Goal: Task Accomplishment & Management: Complete application form

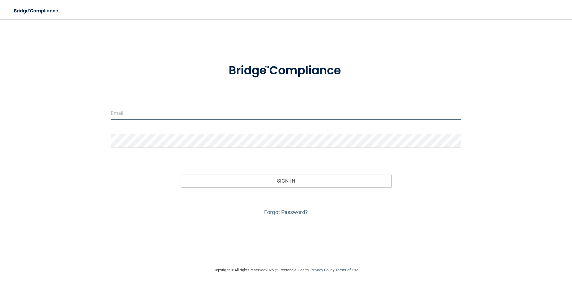
click at [134, 117] on input "email" at bounding box center [286, 112] width 351 height 13
click at [439, 96] on form "Invalid email/password. You don't have permission to access that page. Sign In …" at bounding box center [286, 136] width 351 height 162
click at [288, 213] on link "Forgot Password?" at bounding box center [286, 212] width 44 height 6
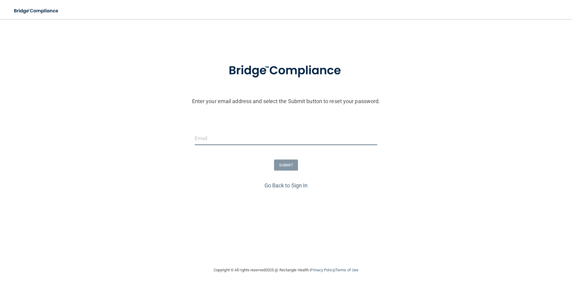
click at [274, 137] on input "email" at bounding box center [286, 137] width 183 height 13
type input "[PERSON_NAME][EMAIL_ADDRESS][DOMAIN_NAME]"
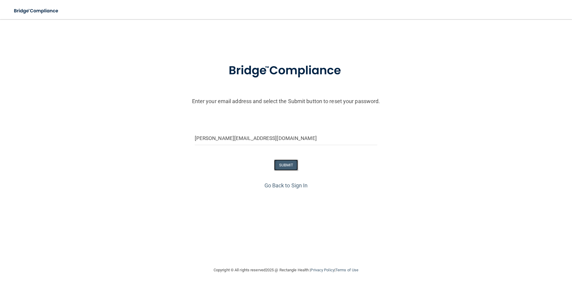
click at [289, 164] on button "SUBMIT" at bounding box center [286, 164] width 24 height 11
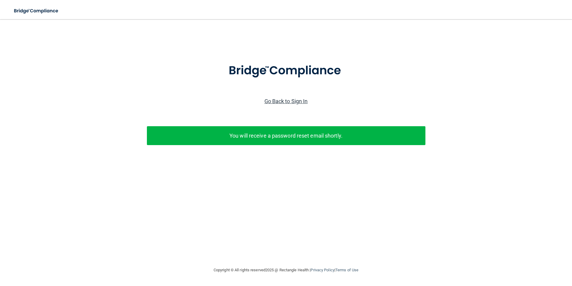
click at [304, 102] on link "Go Back to Sign In" at bounding box center [286, 101] width 43 height 6
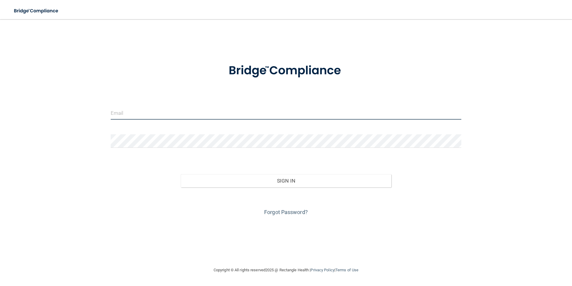
drag, startPoint x: 304, startPoint y: 102, endPoint x: 267, endPoint y: 113, distance: 39.1
click at [267, 113] on input "email" at bounding box center [286, 112] width 351 height 13
type input "[PERSON_NAME][EMAIL_ADDRESS][DOMAIN_NAME]"
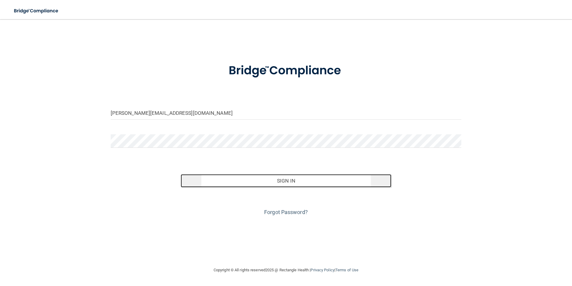
click at [206, 176] on button "Sign In" at bounding box center [286, 180] width 211 height 13
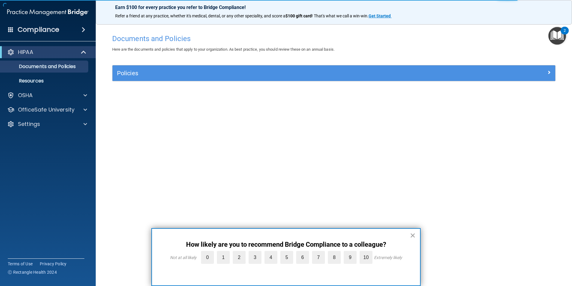
click at [413, 233] on button "×" at bounding box center [413, 235] width 6 height 10
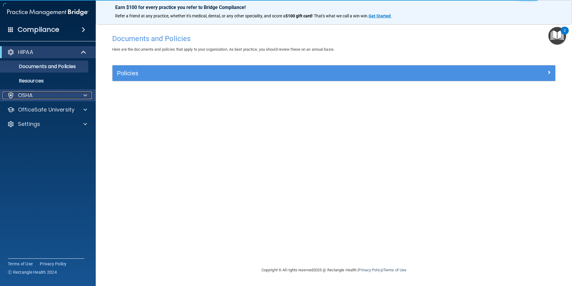
click at [37, 98] on div "OSHA" at bounding box center [40, 95] width 74 height 7
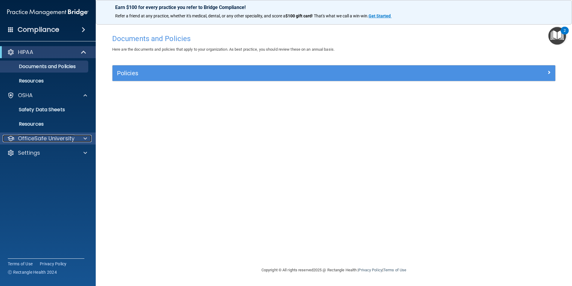
click at [35, 136] on p "OfficeSafe University" at bounding box center [46, 138] width 57 height 7
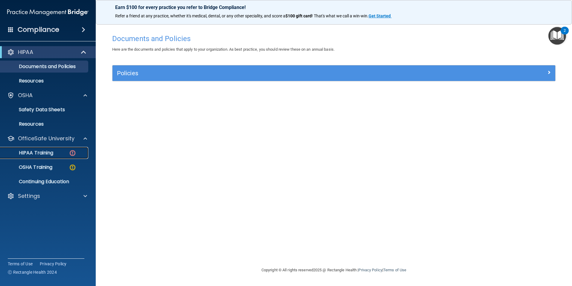
click at [39, 151] on p "HIPAA Training" at bounding box center [28, 153] width 49 height 6
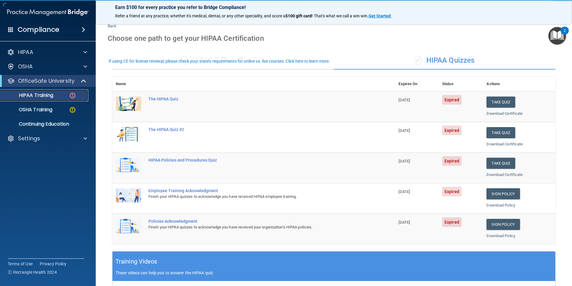
scroll to position [30, 0]
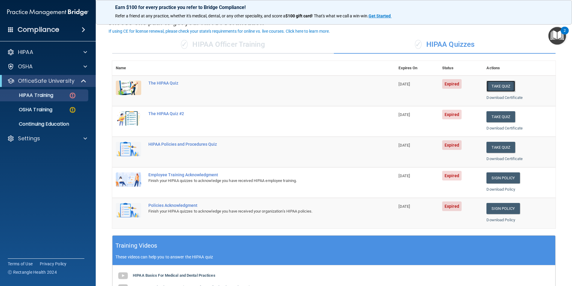
click at [495, 90] on button "Take Quiz" at bounding box center [501, 86] width 29 height 11
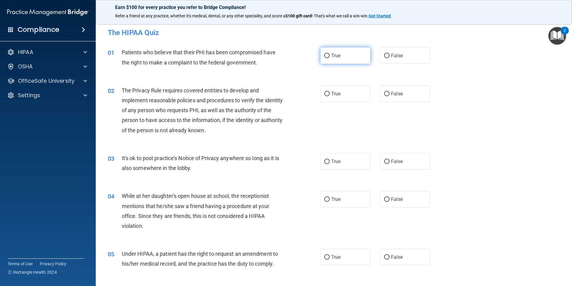
click at [322, 56] on label "True" at bounding box center [346, 55] width 50 height 16
click at [325, 56] on input "True" at bounding box center [327, 56] width 5 height 4
radio input "true"
click at [385, 94] on input "False" at bounding box center [386, 94] width 5 height 4
radio input "true"
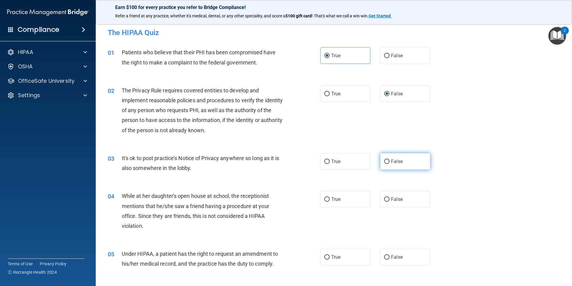
click at [385, 161] on input "False" at bounding box center [386, 161] width 5 height 4
radio input "true"
click at [385, 202] on label "False" at bounding box center [406, 199] width 50 height 16
click at [385, 201] on input "False" at bounding box center [386, 199] width 5 height 4
radio input "true"
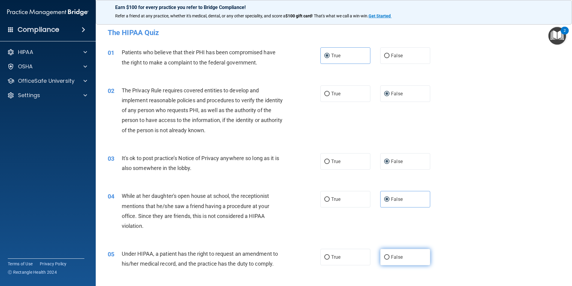
click at [386, 257] on input "False" at bounding box center [386, 257] width 5 height 4
radio input "true"
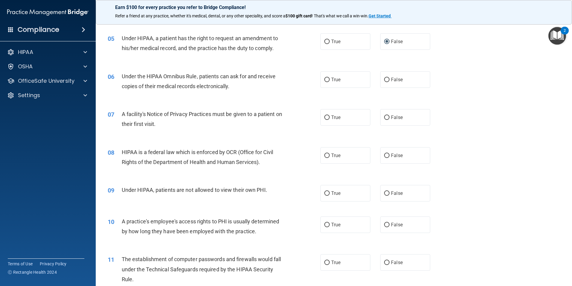
scroll to position [219, 0]
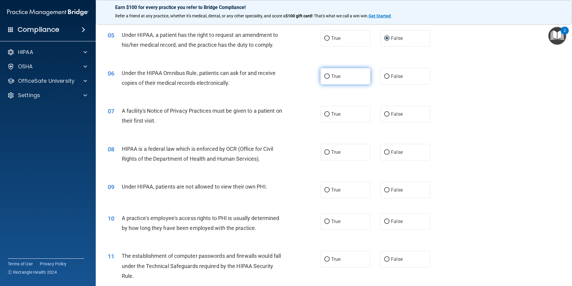
click at [325, 77] on input "True" at bounding box center [327, 76] width 5 height 4
radio input "true"
click at [328, 114] on label "True" at bounding box center [346, 114] width 50 height 16
click at [328, 114] on input "True" at bounding box center [327, 114] width 5 height 4
radio input "true"
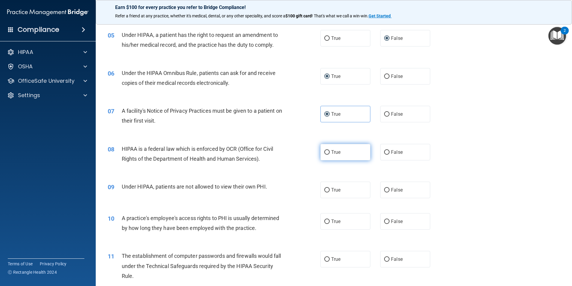
click at [326, 150] on input "True" at bounding box center [327, 152] width 5 height 4
radio input "true"
click at [387, 192] on input "False" at bounding box center [386, 190] width 5 height 4
radio input "true"
drag, startPoint x: 385, startPoint y: 222, endPoint x: 383, endPoint y: 228, distance: 7.0
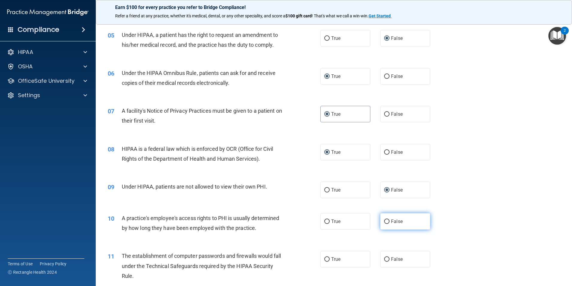
click at [385, 222] on input "False" at bounding box center [386, 221] width 5 height 4
radio input "true"
click at [325, 260] on input "True" at bounding box center [327, 259] width 5 height 4
radio input "true"
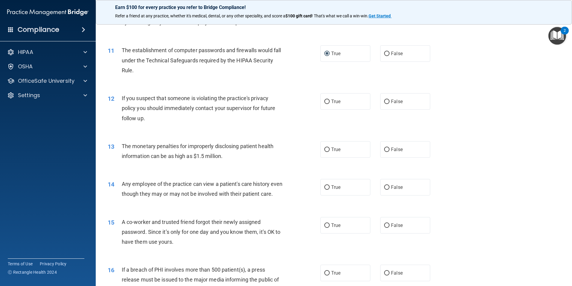
scroll to position [439, 0]
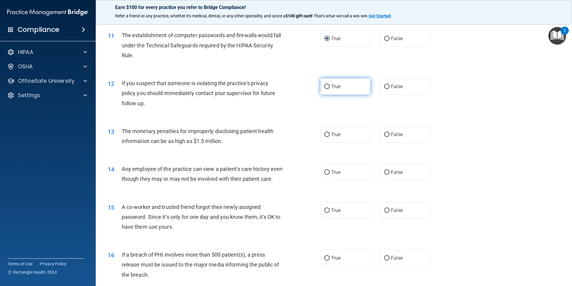
click at [322, 86] on label "True" at bounding box center [346, 86] width 50 height 16
click at [325, 86] on input "True" at bounding box center [327, 86] width 5 height 4
radio input "true"
click at [323, 131] on label "True" at bounding box center [346, 134] width 50 height 16
click at [325, 132] on input "True" at bounding box center [327, 134] width 5 height 4
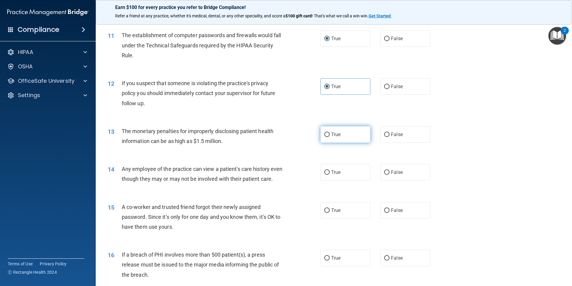
radio input "true"
click at [384, 173] on input "False" at bounding box center [386, 172] width 5 height 4
radio input "true"
drag, startPoint x: 380, startPoint y: 218, endPoint x: 384, endPoint y: 220, distance: 4.7
click at [381, 218] on label "False" at bounding box center [406, 210] width 50 height 16
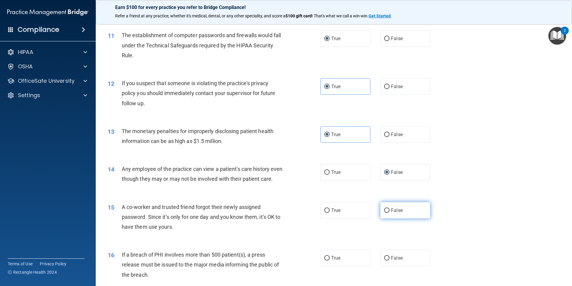
click at [384, 213] on input "False" at bounding box center [386, 210] width 5 height 4
radio input "true"
click at [324, 266] on label "True" at bounding box center [346, 257] width 50 height 16
click at [325, 260] on input "True" at bounding box center [327, 258] width 5 height 4
radio input "true"
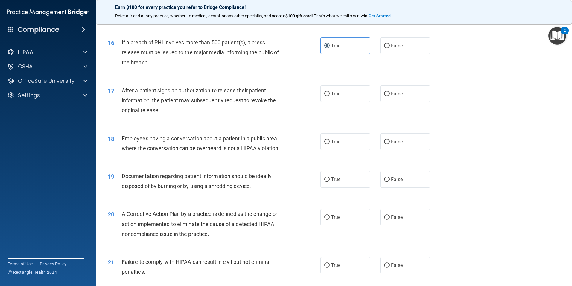
scroll to position [657, 0]
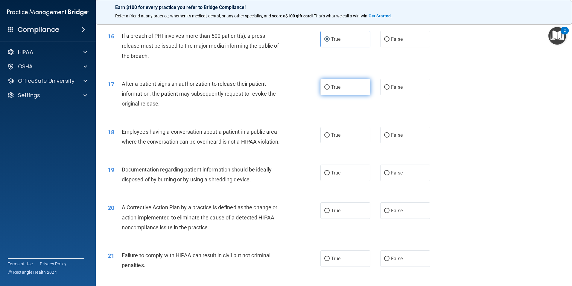
click at [325, 90] on input "True" at bounding box center [327, 87] width 5 height 4
radio input "true"
click at [325, 137] on input "True" at bounding box center [327, 135] width 5 height 4
radio input "true"
click at [386, 143] on label "False" at bounding box center [406, 135] width 50 height 16
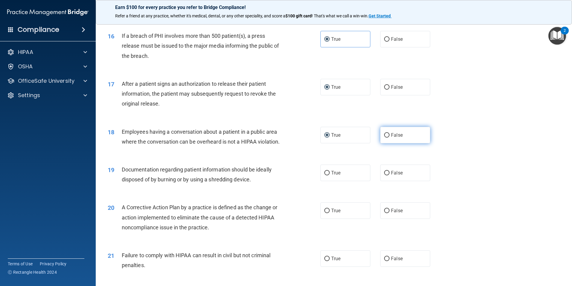
click at [386, 137] on input "False" at bounding box center [386, 135] width 5 height 4
radio input "true"
radio input "false"
click at [325, 175] on input "True" at bounding box center [327, 173] width 5 height 4
radio input "true"
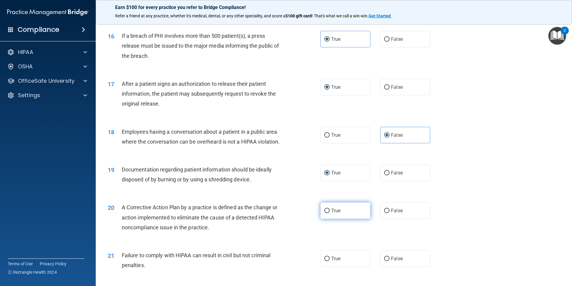
click at [325, 213] on input "True" at bounding box center [327, 210] width 5 height 4
radio input "true"
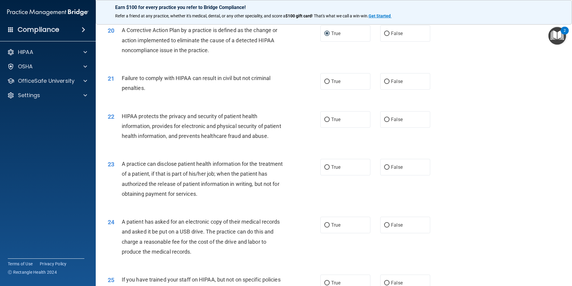
scroll to position [841, 0]
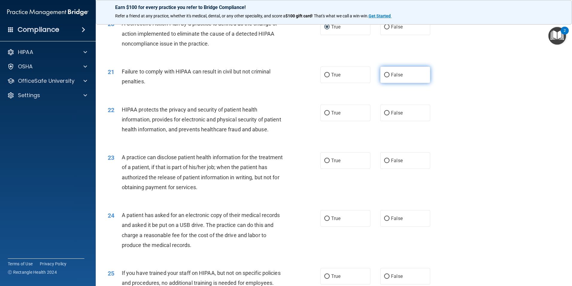
click at [387, 82] on label "False" at bounding box center [406, 74] width 50 height 16
click at [387, 77] on input "False" at bounding box center [386, 75] width 5 height 4
radio input "true"
click at [325, 115] on input "True" at bounding box center [327, 113] width 5 height 4
radio input "true"
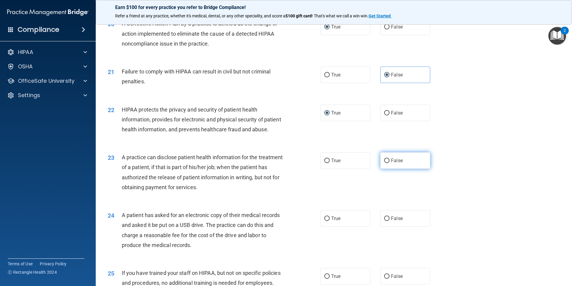
click at [385, 163] on input "False" at bounding box center [386, 160] width 5 height 4
radio input "true"
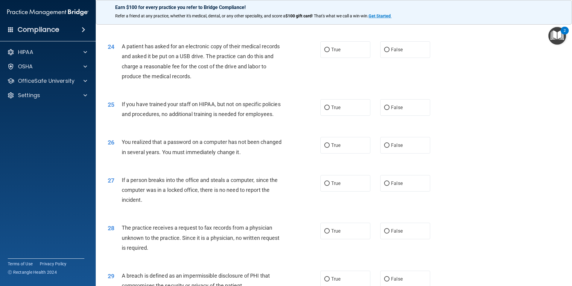
scroll to position [1023, 0]
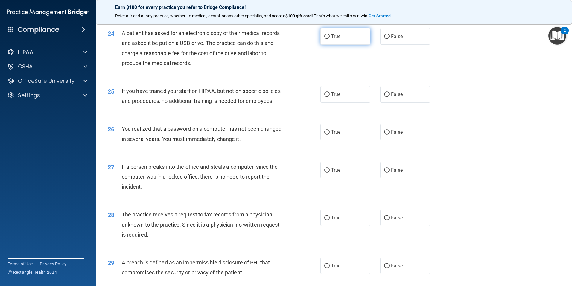
click at [327, 39] on input "True" at bounding box center [327, 36] width 5 height 4
radio input "true"
click at [386, 97] on input "False" at bounding box center [386, 94] width 5 height 4
radio input "true"
click at [327, 134] on input "True" at bounding box center [327, 132] width 5 height 4
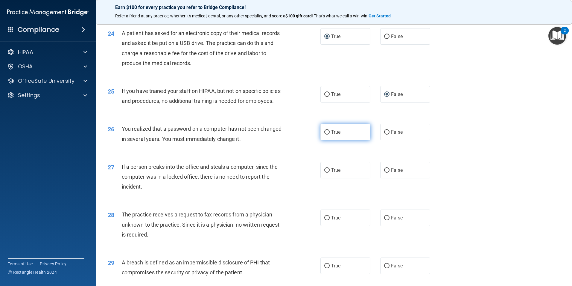
radio input "true"
click at [387, 178] on label "False" at bounding box center [406, 170] width 50 height 16
click at [387, 172] on input "False" at bounding box center [386, 170] width 5 height 4
radio input "true"
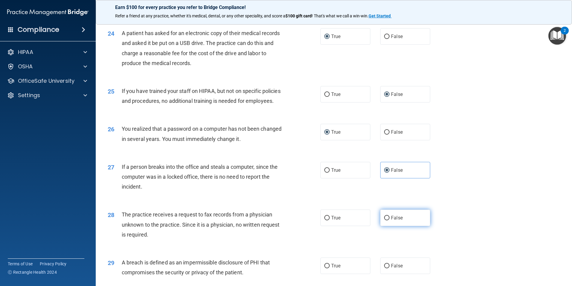
click at [384, 220] on input "False" at bounding box center [386, 218] width 5 height 4
radio input "true"
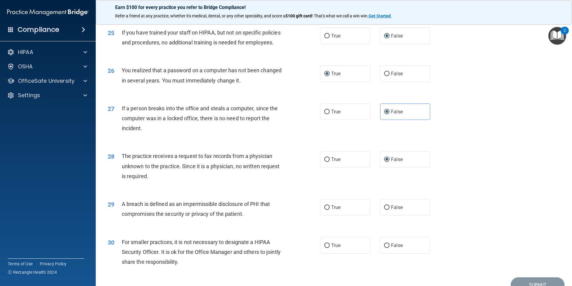
scroll to position [1116, 0]
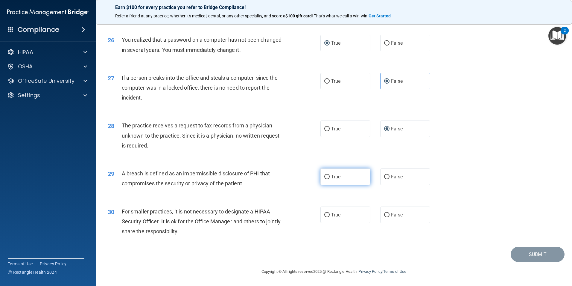
click at [327, 179] on input "True" at bounding box center [327, 177] width 5 height 4
radio input "true"
click at [387, 223] on label "False" at bounding box center [406, 214] width 50 height 16
click at [387, 217] on input "False" at bounding box center [386, 215] width 5 height 4
radio input "true"
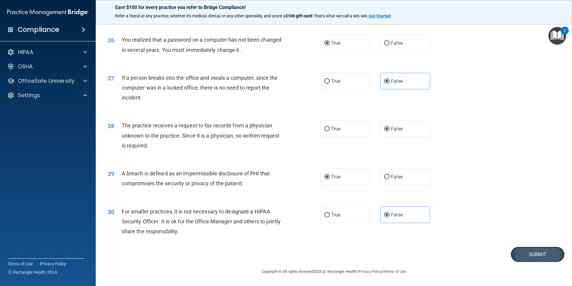
drag, startPoint x: 530, startPoint y: 285, endPoint x: 528, endPoint y: 282, distance: 3.5
click at [530, 262] on button "Submit" at bounding box center [538, 253] width 54 height 15
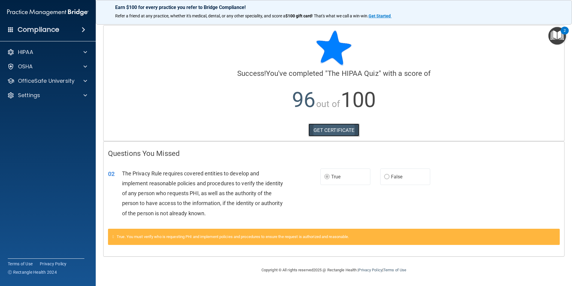
click at [348, 134] on link "GET CERTIFICATE" at bounding box center [334, 129] width 51 height 13
click at [57, 82] on p "OfficeSafe University" at bounding box center [46, 80] width 57 height 7
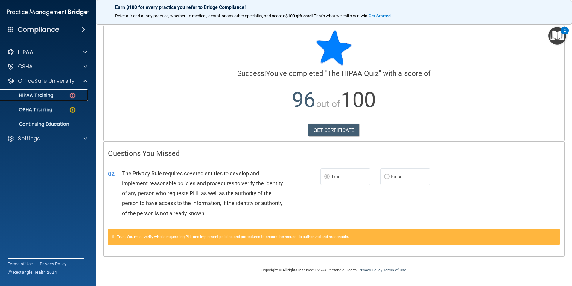
click at [65, 96] on div "HIPAA Training" at bounding box center [45, 95] width 82 height 6
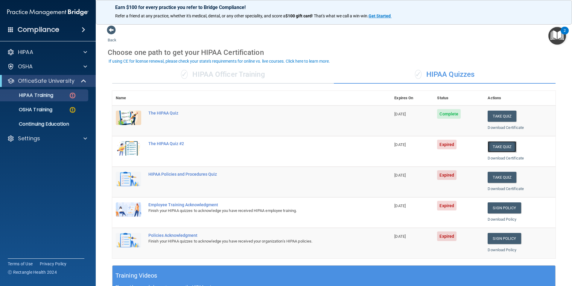
click at [508, 146] on button "Take Quiz" at bounding box center [502, 146] width 29 height 11
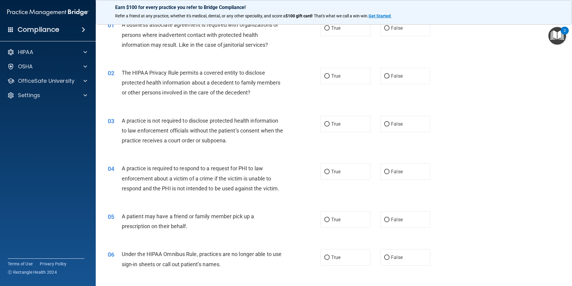
scroll to position [29, 0]
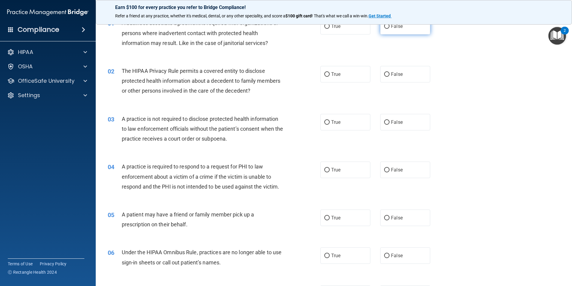
click at [384, 25] on input "False" at bounding box center [386, 26] width 5 height 4
radio input "true"
click at [325, 74] on input "True" at bounding box center [327, 74] width 5 height 4
radio input "true"
click at [386, 123] on input "False" at bounding box center [386, 122] width 5 height 4
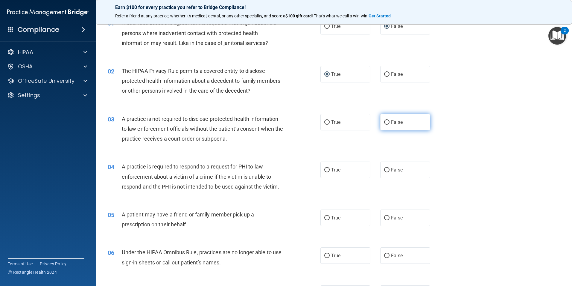
radio input "true"
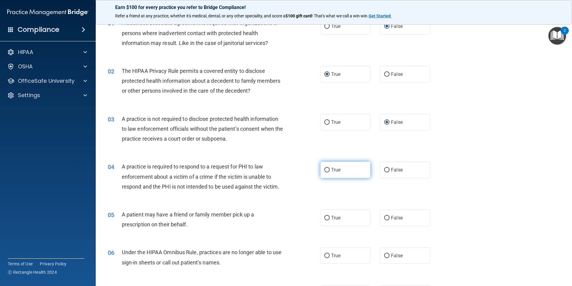
click at [325, 171] on input "True" at bounding box center [327, 170] width 5 height 4
radio input "true"
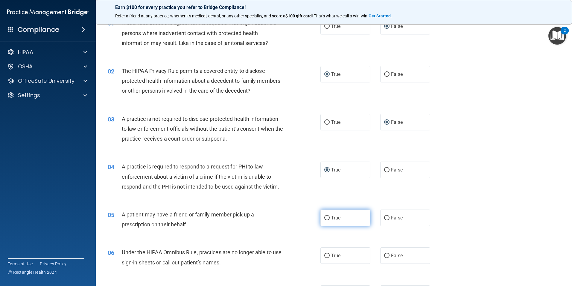
click at [325, 216] on input "True" at bounding box center [327, 218] width 5 height 4
radio input "true"
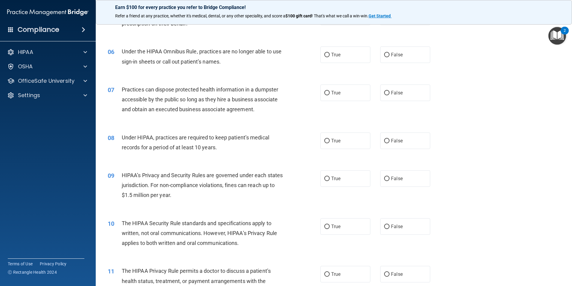
scroll to position [238, 0]
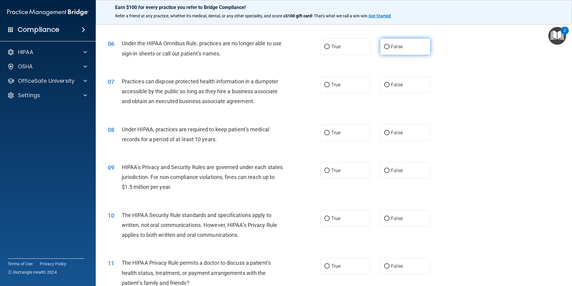
click at [384, 47] on input "False" at bounding box center [386, 47] width 5 height 4
radio input "true"
click at [387, 84] on input "False" at bounding box center [386, 85] width 5 height 4
radio input "true"
click at [382, 130] on label "False" at bounding box center [406, 132] width 50 height 16
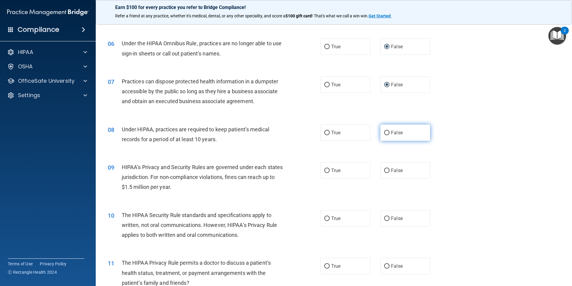
click at [384, 131] on input "False" at bounding box center [386, 133] width 5 height 4
radio input "true"
click at [385, 168] on input "False" at bounding box center [386, 170] width 5 height 4
radio input "true"
click at [322, 217] on label "True" at bounding box center [346, 218] width 50 height 16
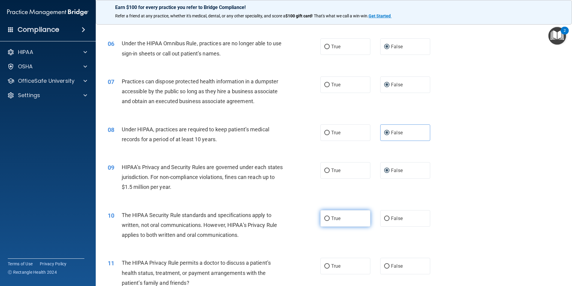
click at [325, 217] on input "True" at bounding box center [327, 218] width 5 height 4
radio input "true"
click at [327, 262] on label "True" at bounding box center [346, 265] width 50 height 16
click at [327, 264] on input "True" at bounding box center [327, 266] width 5 height 4
radio input "true"
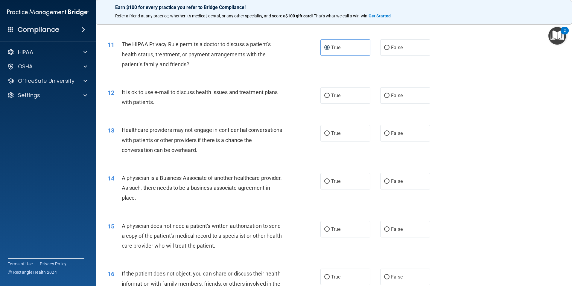
scroll to position [471, 0]
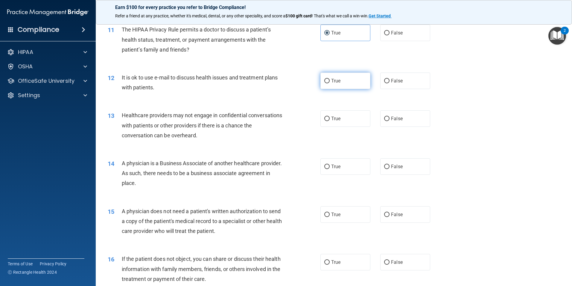
click at [324, 83] on label "True" at bounding box center [346, 80] width 50 height 16
click at [325, 83] on input "True" at bounding box center [327, 81] width 5 height 4
radio input "true"
click at [387, 118] on input "False" at bounding box center [386, 118] width 5 height 4
radio input "true"
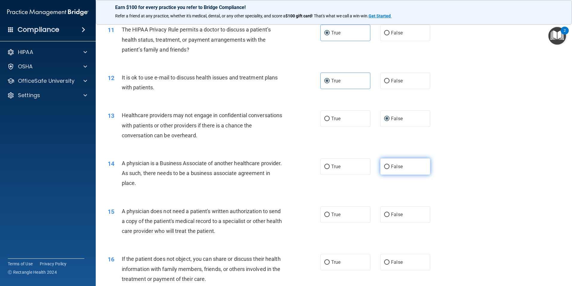
click at [385, 165] on input "False" at bounding box center [386, 166] width 5 height 4
radio input "true"
click at [343, 210] on label "True" at bounding box center [346, 214] width 50 height 16
click at [330, 212] on input "True" at bounding box center [327, 214] width 5 height 4
radio input "true"
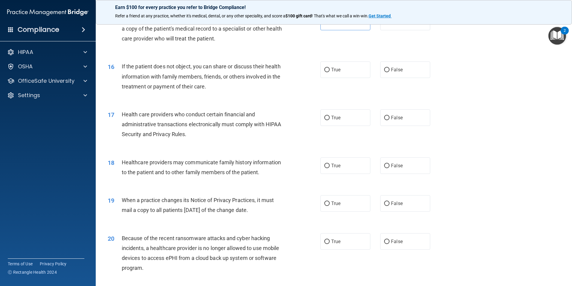
scroll to position [698, 0]
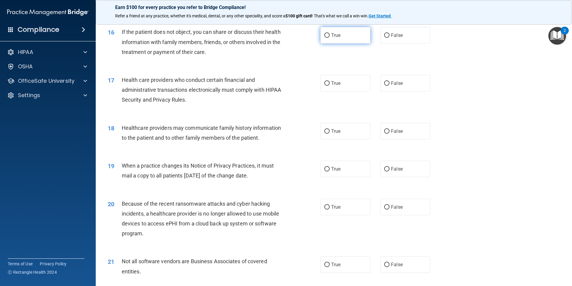
click at [332, 37] on span "True" at bounding box center [335, 35] width 9 height 6
click at [330, 37] on input "True" at bounding box center [327, 35] width 5 height 4
radio input "true"
click at [335, 87] on label "True" at bounding box center [346, 83] width 50 height 16
click at [330, 86] on input "True" at bounding box center [327, 83] width 5 height 4
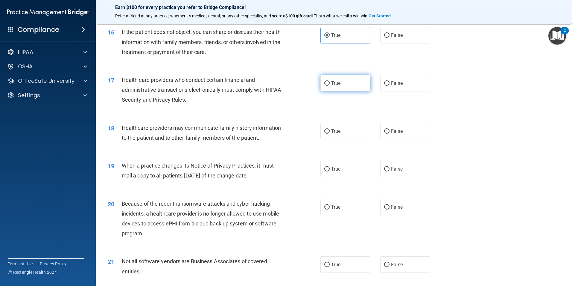
radio input "true"
click at [385, 136] on label "False" at bounding box center [406, 131] width 50 height 16
click at [385, 134] on input "False" at bounding box center [386, 131] width 5 height 4
radio input "true"
click at [397, 174] on label "False" at bounding box center [406, 168] width 50 height 16
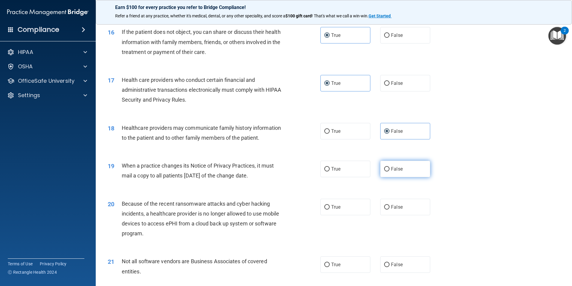
click at [390, 171] on input "False" at bounding box center [386, 169] width 5 height 4
radio input "true"
click at [398, 210] on label "False" at bounding box center [406, 207] width 50 height 16
click at [390, 209] on input "False" at bounding box center [386, 207] width 5 height 4
radio input "true"
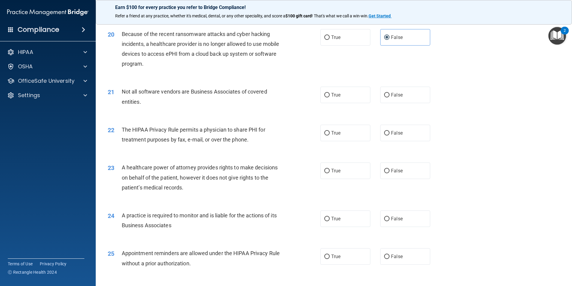
scroll to position [891, 0]
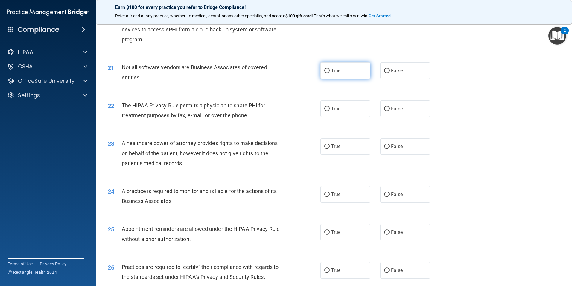
click at [331, 69] on span "True" at bounding box center [335, 71] width 9 height 6
click at [330, 69] on input "True" at bounding box center [327, 71] width 5 height 4
radio input "true"
click at [346, 107] on label "True" at bounding box center [346, 108] width 50 height 16
click at [330, 107] on input "True" at bounding box center [327, 109] width 5 height 4
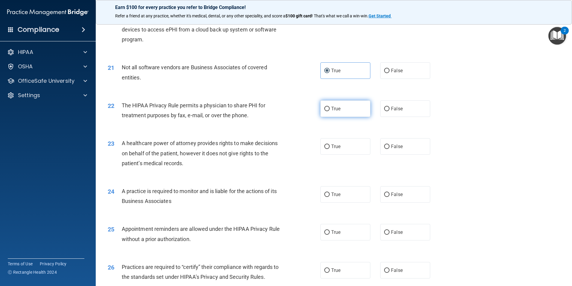
radio input "true"
click at [398, 145] on span "False" at bounding box center [397, 146] width 12 height 6
click at [390, 145] on input "False" at bounding box center [386, 146] width 5 height 4
radio input "true"
click at [381, 197] on label "False" at bounding box center [406, 194] width 50 height 16
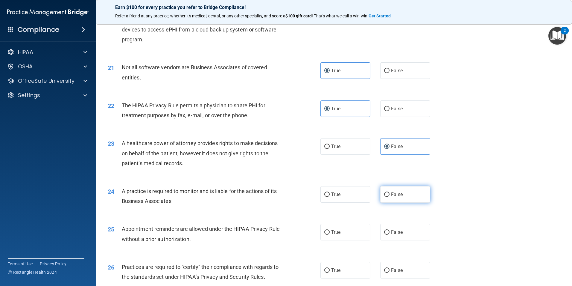
click at [384, 197] on input "False" at bounding box center [386, 194] width 5 height 4
radio input "true"
click at [365, 229] on label "True" at bounding box center [346, 232] width 50 height 16
click at [330, 230] on input "True" at bounding box center [327, 232] width 5 height 4
radio input "true"
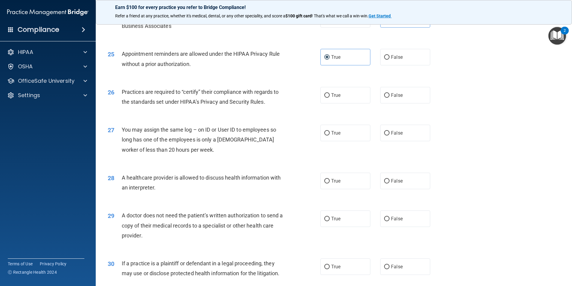
scroll to position [1085, 0]
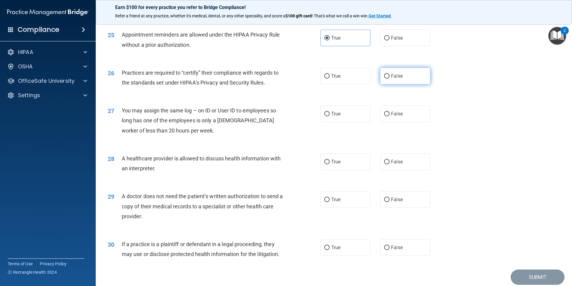
click at [399, 76] on span "False" at bounding box center [397, 76] width 12 height 6
click at [390, 76] on input "False" at bounding box center [386, 76] width 5 height 4
radio input "true"
click at [393, 114] on span "False" at bounding box center [397, 114] width 12 height 6
click at [390, 114] on input "False" at bounding box center [386, 114] width 5 height 4
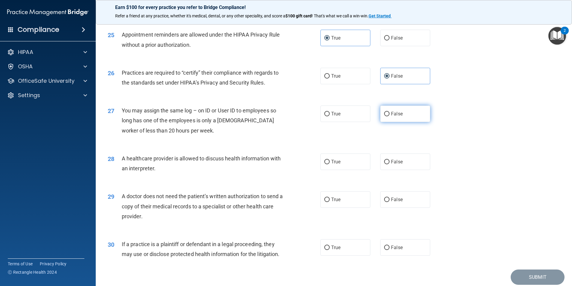
radio input "true"
click at [346, 157] on label "True" at bounding box center [346, 161] width 50 height 16
click at [330, 160] on input "True" at bounding box center [327, 162] width 5 height 4
radio input "true"
click at [339, 195] on label "True" at bounding box center [346, 199] width 50 height 16
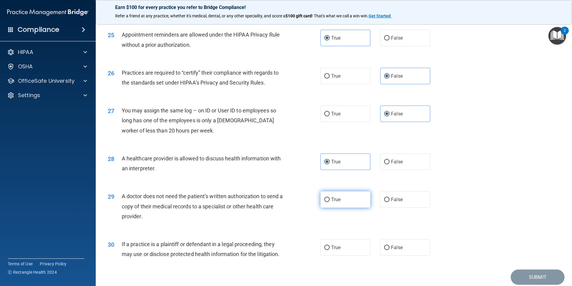
click at [330, 197] on input "True" at bounding box center [327, 199] width 5 height 4
radio input "true"
click at [354, 246] on label "True" at bounding box center [346, 247] width 50 height 16
click at [330, 246] on input "True" at bounding box center [327, 247] width 5 height 4
radio input "true"
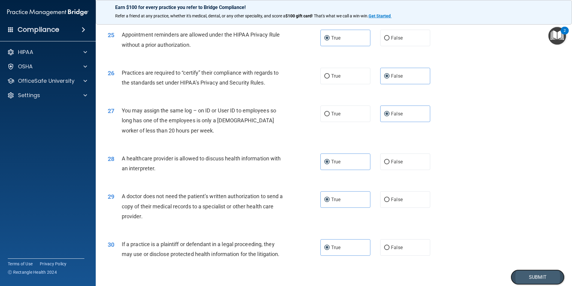
click at [543, 272] on button "Submit" at bounding box center [538, 276] width 54 height 15
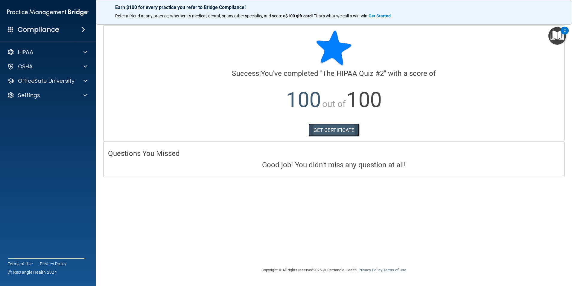
click at [328, 132] on link "GET CERTIFICATE" at bounding box center [334, 129] width 51 height 13
click at [75, 81] on div "OfficeSafe University" at bounding box center [40, 80] width 74 height 7
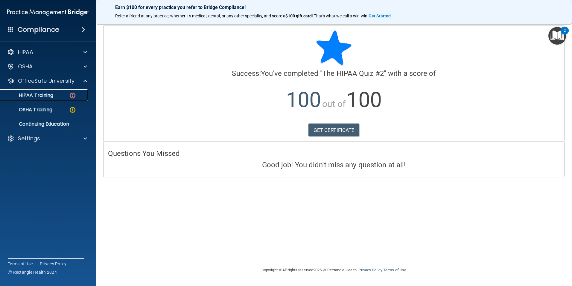
click at [77, 94] on div "HIPAA Training" at bounding box center [45, 95] width 82 height 6
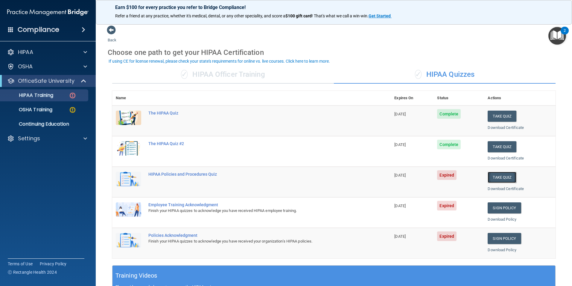
click at [504, 178] on button "Take Quiz" at bounding box center [502, 177] width 29 height 11
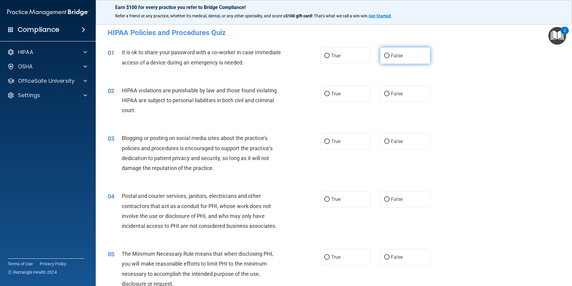
click at [384, 55] on input "False" at bounding box center [386, 56] width 5 height 4
radio input "true"
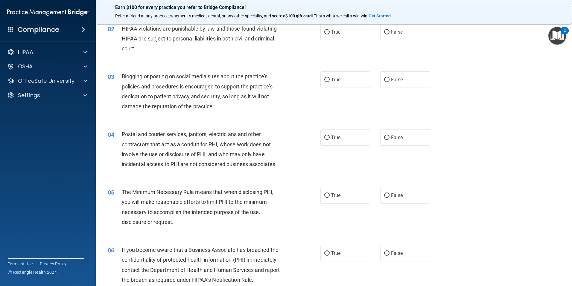
scroll to position [4, 0]
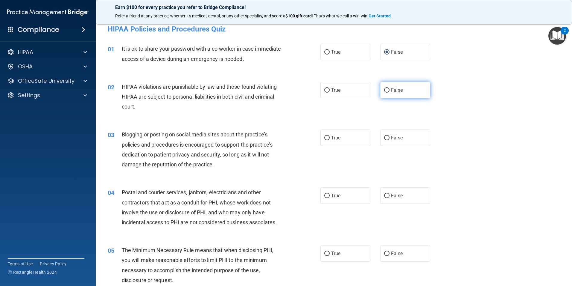
click at [385, 92] on input "False" at bounding box center [386, 90] width 5 height 4
radio input "true"
click at [326, 91] on input "True" at bounding box center [327, 90] width 5 height 4
radio input "true"
radio input "false"
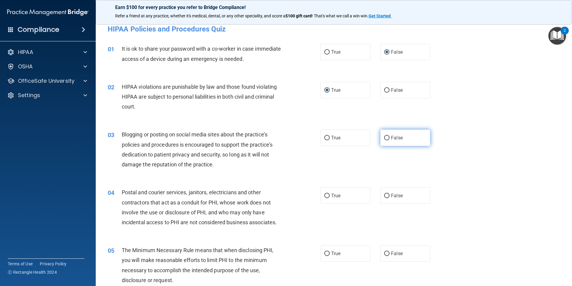
click at [392, 136] on span "False" at bounding box center [397, 138] width 12 height 6
click at [390, 136] on input "False" at bounding box center [386, 138] width 5 height 4
radio input "true"
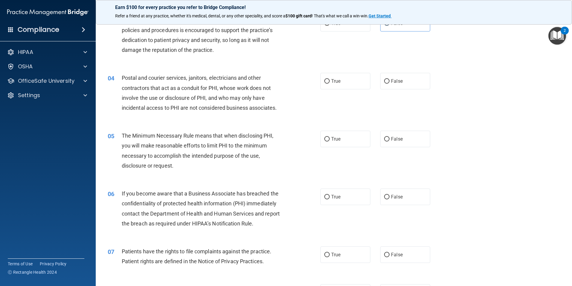
scroll to position [139, 0]
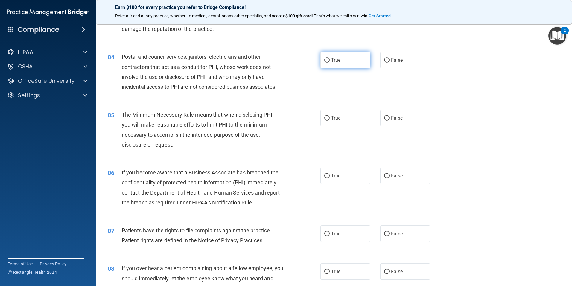
click at [327, 61] on input "True" at bounding box center [327, 60] width 5 height 4
radio input "true"
click at [325, 119] on input "True" at bounding box center [327, 118] width 5 height 4
radio input "true"
click at [387, 181] on label "False" at bounding box center [406, 175] width 50 height 16
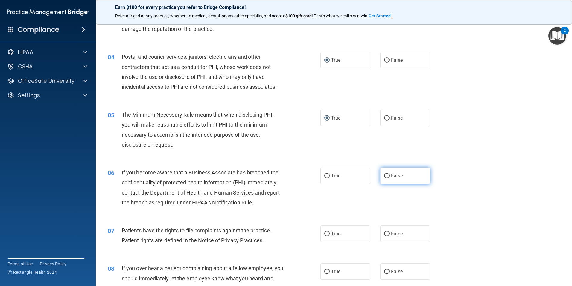
click at [387, 178] on input "False" at bounding box center [386, 176] width 5 height 4
radio input "true"
click at [344, 235] on label "True" at bounding box center [346, 233] width 50 height 16
click at [330, 235] on input "True" at bounding box center [327, 233] width 5 height 4
radio input "true"
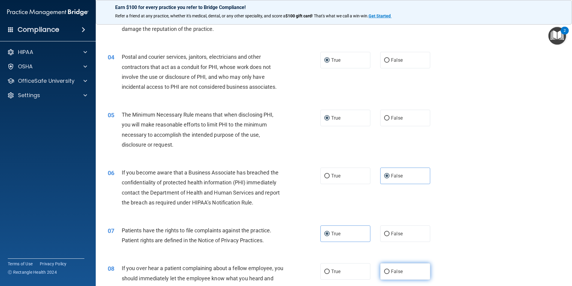
click at [391, 274] on span "False" at bounding box center [397, 271] width 12 height 6
click at [390, 274] on input "False" at bounding box center [386, 271] width 5 height 4
radio input "true"
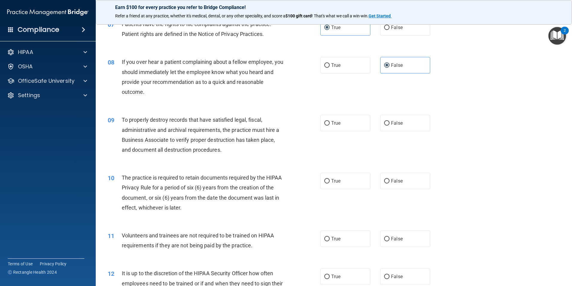
scroll to position [380, 0]
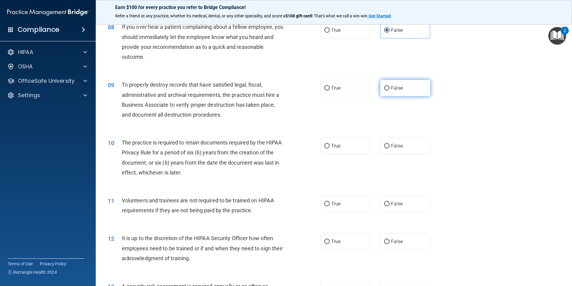
click at [384, 90] on input "False" at bounding box center [386, 88] width 5 height 4
radio input "true"
click at [414, 144] on label "False" at bounding box center [406, 145] width 50 height 16
click at [390, 144] on input "False" at bounding box center [386, 146] width 5 height 4
radio input "true"
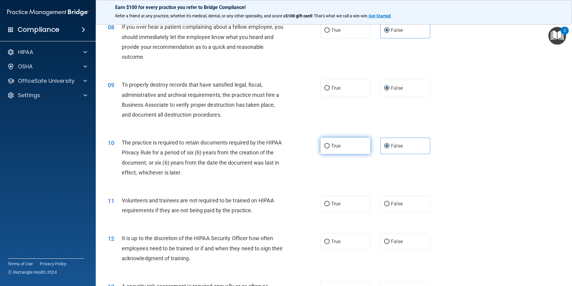
click at [347, 145] on label "True" at bounding box center [346, 145] width 50 height 16
click at [330, 145] on input "True" at bounding box center [327, 146] width 5 height 4
radio input "true"
radio input "false"
click at [389, 207] on label "False" at bounding box center [406, 203] width 50 height 16
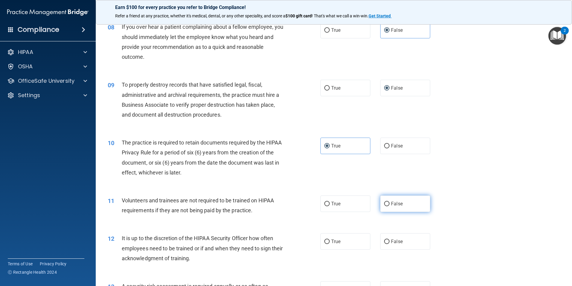
click at [389, 206] on input "False" at bounding box center [386, 203] width 5 height 4
radio input "true"
click at [406, 245] on label "False" at bounding box center [406, 241] width 50 height 16
click at [390, 244] on input "False" at bounding box center [386, 241] width 5 height 4
radio input "true"
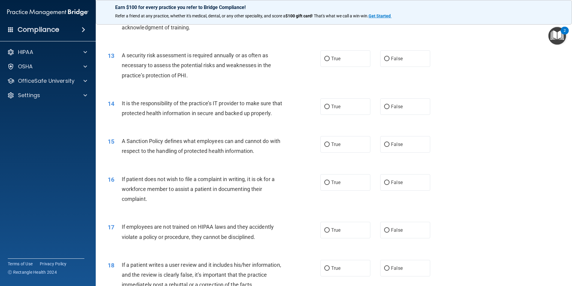
scroll to position [626, 0]
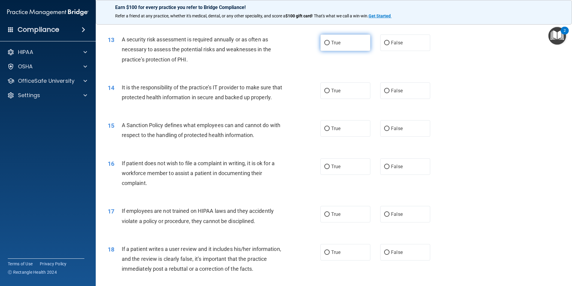
click at [338, 41] on span "True" at bounding box center [335, 43] width 9 height 6
click at [330, 41] on input "True" at bounding box center [327, 43] width 5 height 4
radio input "true"
drag, startPoint x: 407, startPoint y: 88, endPoint x: 402, endPoint y: 84, distance: 6.2
click at [402, 84] on label "False" at bounding box center [406, 90] width 50 height 16
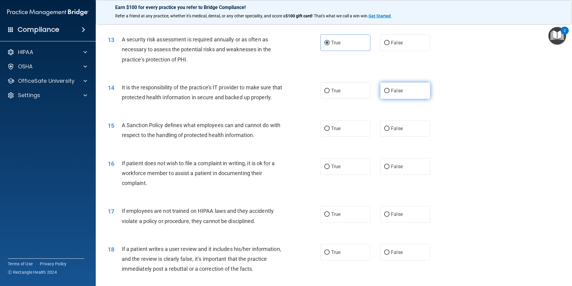
click at [390, 89] on input "False" at bounding box center [386, 91] width 5 height 4
radio input "true"
click at [393, 137] on label "False" at bounding box center [406, 128] width 50 height 16
click at [390, 131] on input "False" at bounding box center [386, 128] width 5 height 4
radio input "true"
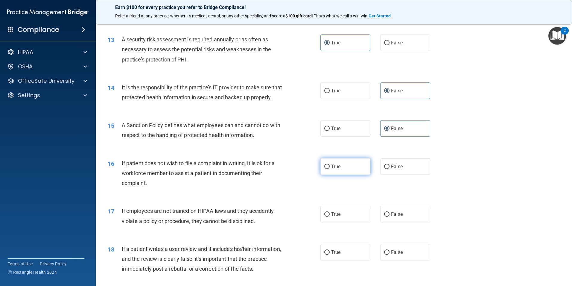
click at [346, 173] on label "True" at bounding box center [346, 166] width 50 height 16
click at [330, 169] on input "True" at bounding box center [327, 166] width 5 height 4
radio input "true"
click at [405, 222] on label "False" at bounding box center [406, 214] width 50 height 16
click at [390, 216] on input "False" at bounding box center [386, 214] width 5 height 4
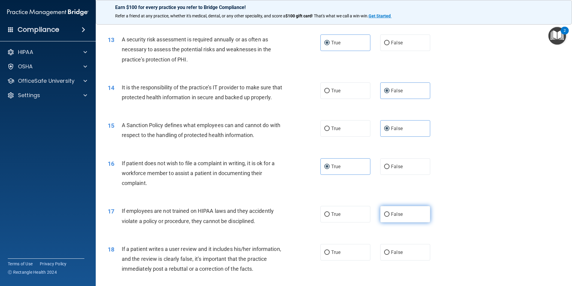
radio input "true"
click at [408, 260] on label "False" at bounding box center [406, 252] width 50 height 16
click at [390, 254] on input "False" at bounding box center [386, 252] width 5 height 4
radio input "true"
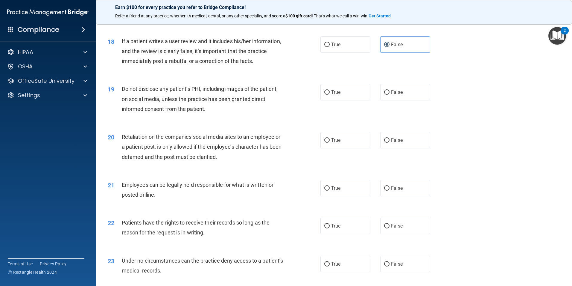
scroll to position [857, 0]
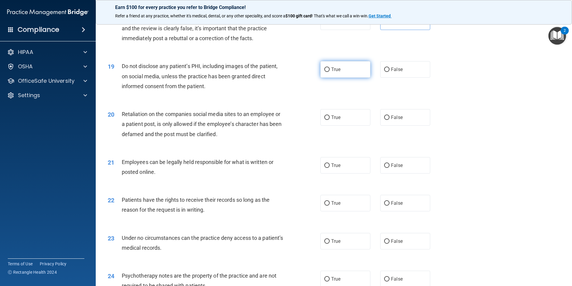
click at [348, 78] on label "True" at bounding box center [346, 69] width 50 height 16
click at [330, 72] on input "True" at bounding box center [327, 69] width 5 height 4
radio input "true"
click at [391, 120] on span "False" at bounding box center [397, 117] width 12 height 6
click at [389, 120] on input "False" at bounding box center [386, 117] width 5 height 4
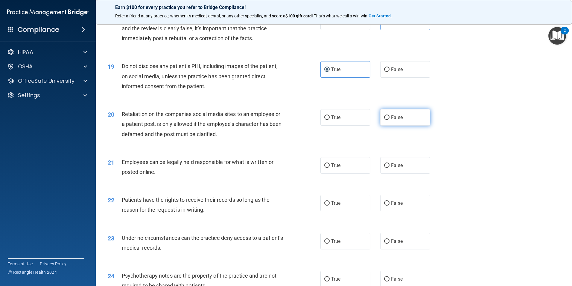
radio input "true"
click at [342, 172] on label "True" at bounding box center [346, 165] width 50 height 16
click at [330, 168] on input "True" at bounding box center [327, 165] width 5 height 4
radio input "true"
click at [416, 211] on label "False" at bounding box center [406, 203] width 50 height 16
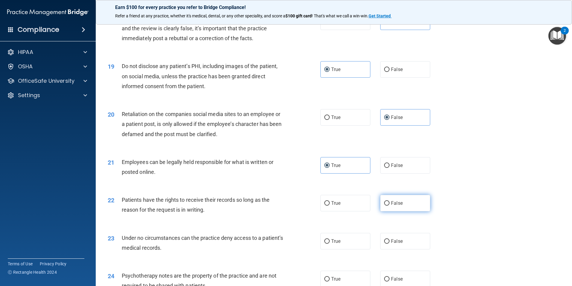
click at [390, 205] on input "False" at bounding box center [386, 203] width 5 height 4
radio input "true"
click at [413, 249] on label "False" at bounding box center [406, 241] width 50 height 16
click at [390, 243] on input "False" at bounding box center [386, 241] width 5 height 4
radio input "true"
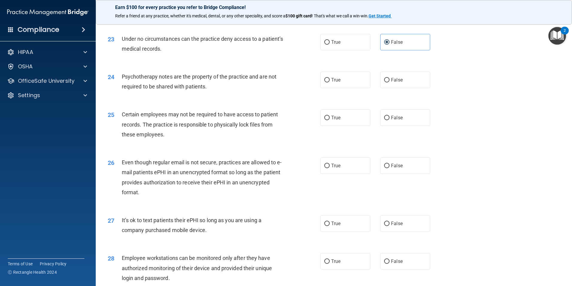
scroll to position [1059, 0]
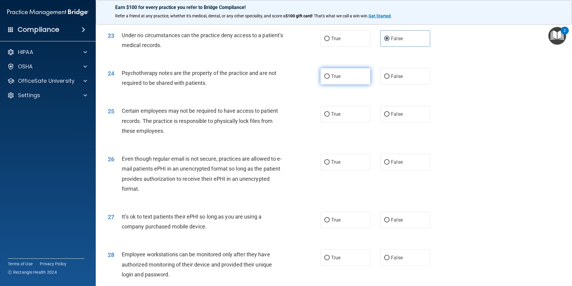
click at [347, 84] on label "True" at bounding box center [346, 76] width 50 height 16
click at [330, 79] on input "True" at bounding box center [327, 76] width 5 height 4
radio input "true"
click at [351, 122] on label "True" at bounding box center [346, 114] width 50 height 16
click at [330, 116] on input "True" at bounding box center [327, 114] width 5 height 4
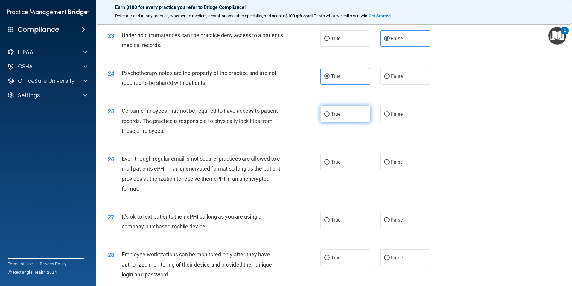
radio input "true"
click at [359, 170] on label "True" at bounding box center [346, 162] width 50 height 16
click at [330, 164] on input "True" at bounding box center [327, 162] width 5 height 4
radio input "true"
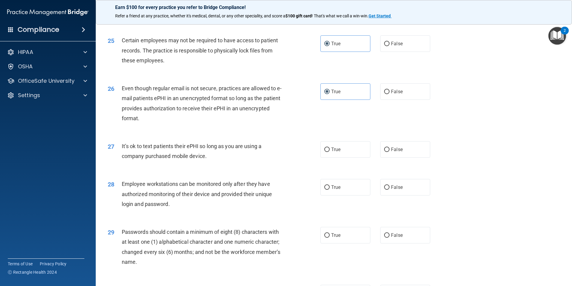
scroll to position [1217, 0]
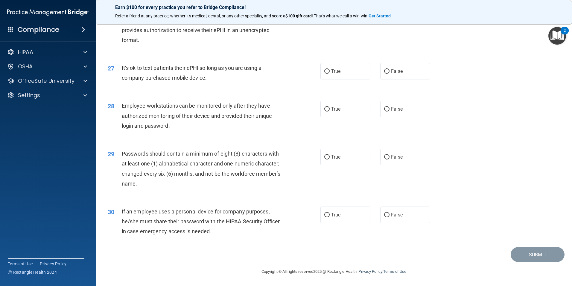
drag, startPoint x: 402, startPoint y: 74, endPoint x: 403, endPoint y: 81, distance: 6.4
click at [402, 76] on label "False" at bounding box center [406, 71] width 50 height 16
click at [390, 74] on input "False" at bounding box center [386, 71] width 5 height 4
radio input "true"
click at [402, 103] on label "False" at bounding box center [406, 109] width 50 height 16
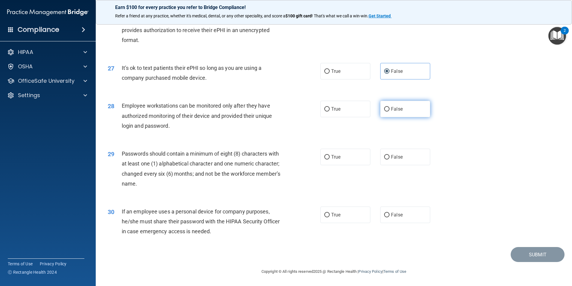
click at [390, 107] on input "False" at bounding box center [386, 109] width 5 height 4
radio input "true"
click at [335, 152] on label "True" at bounding box center [346, 157] width 50 height 16
click at [330, 155] on input "True" at bounding box center [327, 157] width 5 height 4
radio input "true"
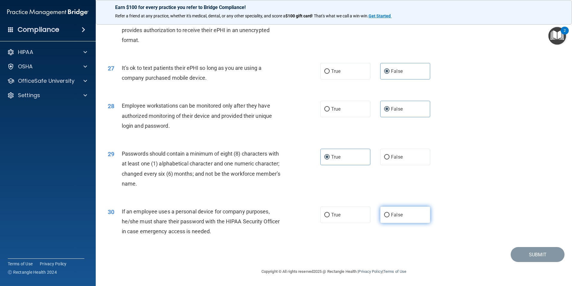
click at [392, 211] on label "False" at bounding box center [406, 214] width 50 height 16
click at [390, 213] on input "False" at bounding box center [386, 215] width 5 height 4
radio input "true"
click at [536, 252] on button "Submit" at bounding box center [538, 254] width 54 height 15
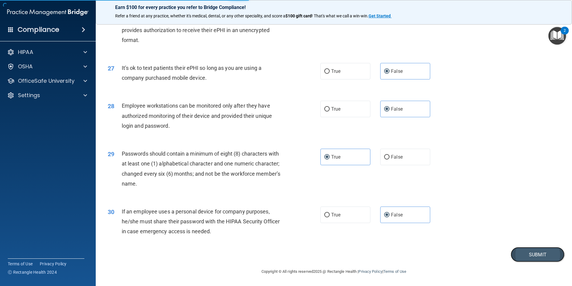
click at [533, 253] on button "Submit" at bounding box center [538, 254] width 54 height 15
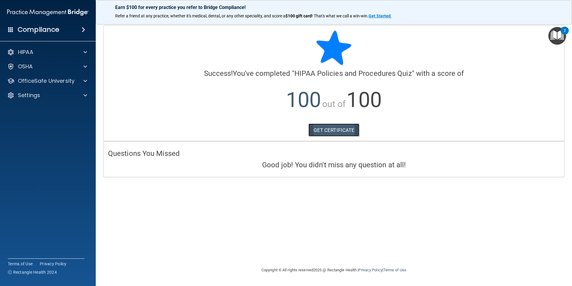
click at [336, 130] on link "GET CERTIFICATE" at bounding box center [334, 129] width 51 height 13
click at [48, 79] on p "OfficeSafe University" at bounding box center [46, 80] width 57 height 7
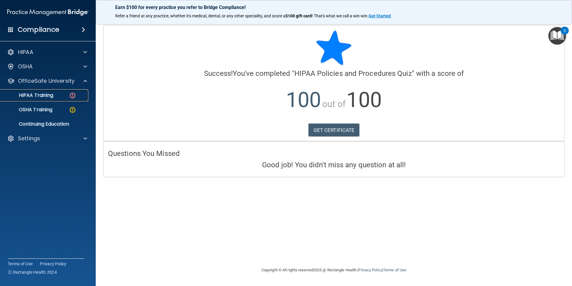
click at [65, 96] on div "HIPAA Training" at bounding box center [45, 95] width 82 height 6
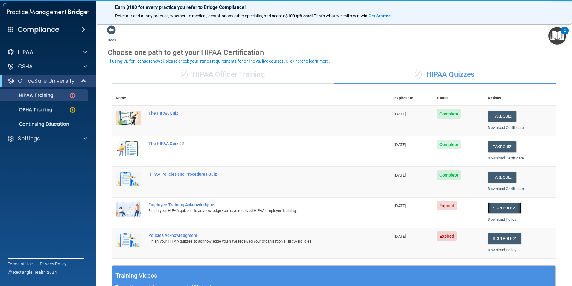
click at [512, 206] on link "Sign Policy" at bounding box center [504, 207] width 33 height 11
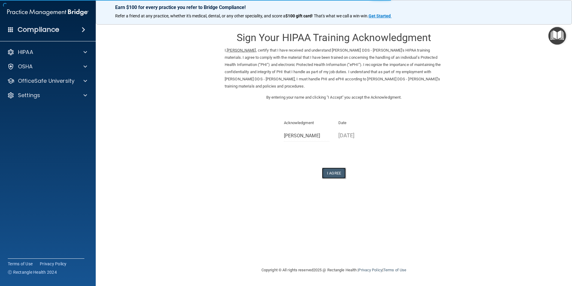
click at [331, 175] on button "I Agree" at bounding box center [334, 172] width 24 height 11
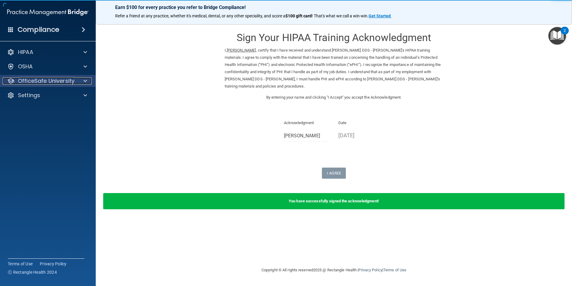
click at [86, 81] on span at bounding box center [86, 80] width 4 height 7
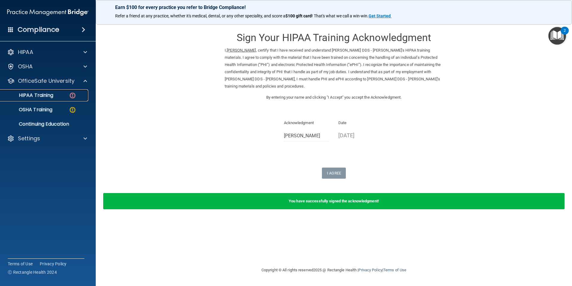
click at [83, 93] on div "HIPAA Training" at bounding box center [45, 95] width 82 height 6
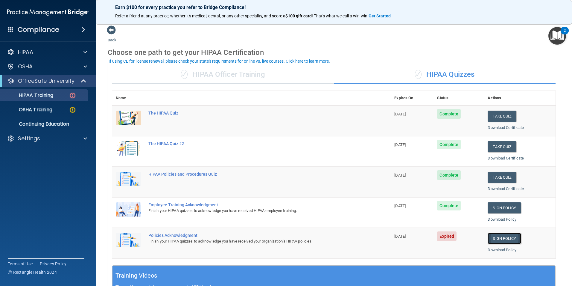
click at [505, 240] on link "Sign Policy" at bounding box center [504, 238] width 33 height 11
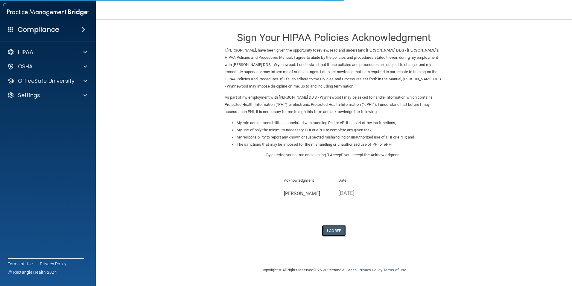
click at [341, 230] on button "I Agree" at bounding box center [334, 230] width 24 height 11
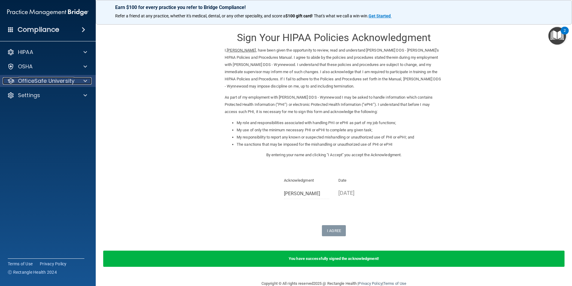
click at [70, 80] on p "OfficeSafe University" at bounding box center [46, 80] width 57 height 7
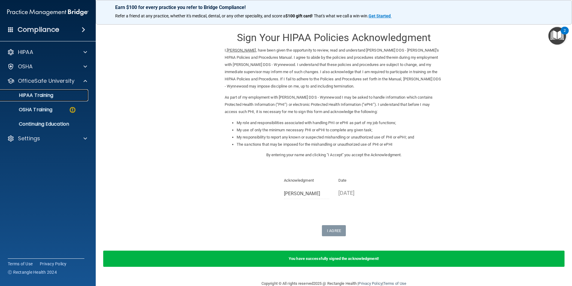
click at [64, 96] on div "HIPAA Training" at bounding box center [45, 95] width 82 height 6
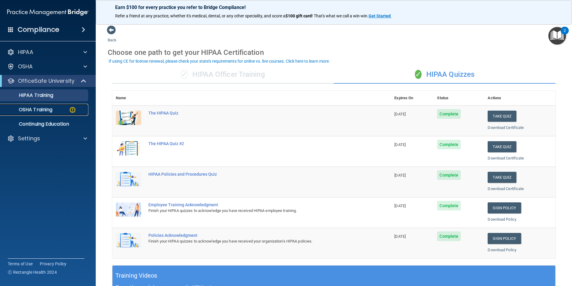
click at [54, 108] on div "OSHA Training" at bounding box center [45, 110] width 82 height 6
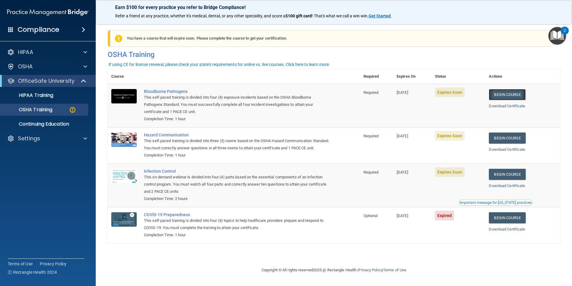
click at [520, 94] on link "Begin Course" at bounding box center [507, 94] width 37 height 11
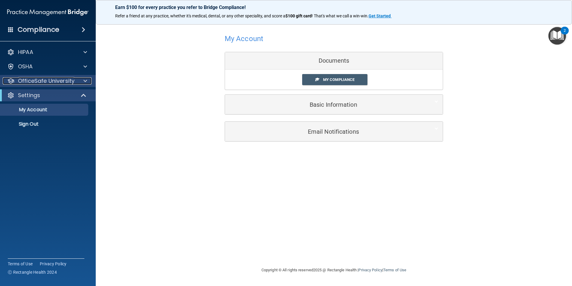
click at [54, 81] on p "OfficeSafe University" at bounding box center [46, 80] width 57 height 7
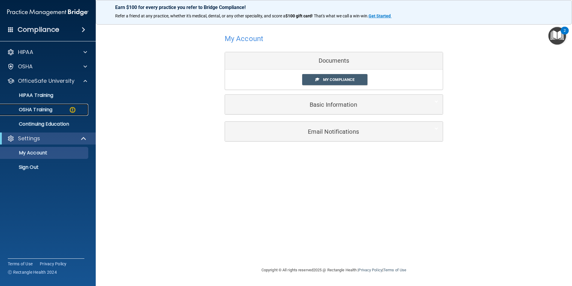
click at [61, 105] on link "OSHA Training" at bounding box center [41, 110] width 94 height 12
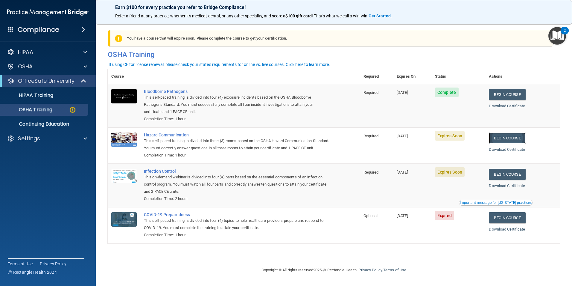
click at [520, 137] on link "Begin Course" at bounding box center [507, 137] width 37 height 11
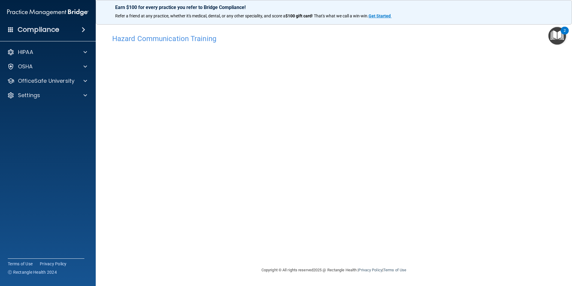
click at [443, 99] on div "Hazard Communication Training This course doesn’t expire until 09/19/2025. Are …" at bounding box center [334, 148] width 453 height 235
click at [72, 84] on p "OfficeSafe University" at bounding box center [46, 80] width 57 height 7
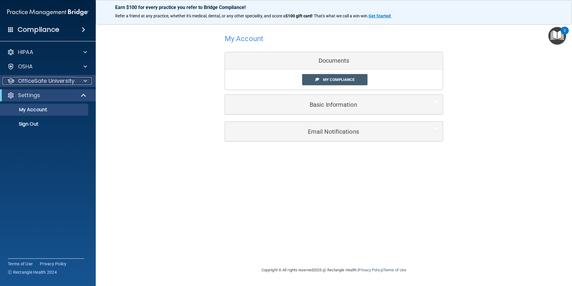
click at [82, 83] on div at bounding box center [84, 80] width 15 height 7
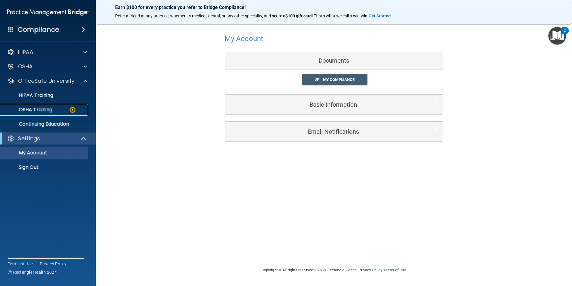
click at [73, 109] on img at bounding box center [72, 109] width 7 height 7
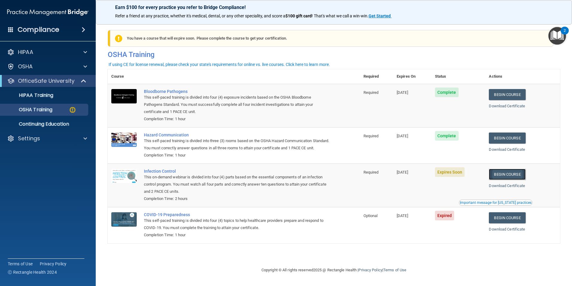
click at [511, 180] on link "Begin Course" at bounding box center [507, 174] width 37 height 11
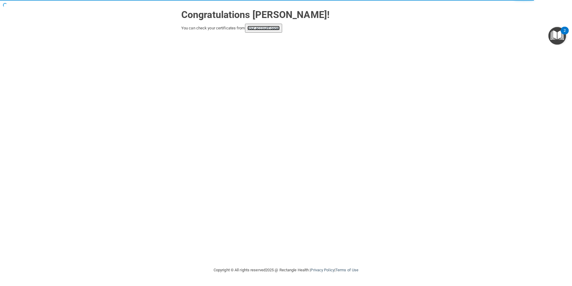
click at [252, 28] on link "your account page!" at bounding box center [264, 28] width 33 height 4
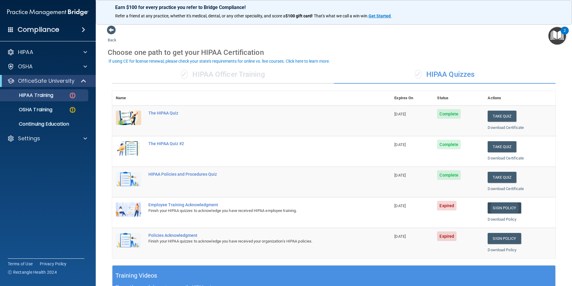
click at [507, 208] on link "Sign Policy" at bounding box center [504, 207] width 33 height 11
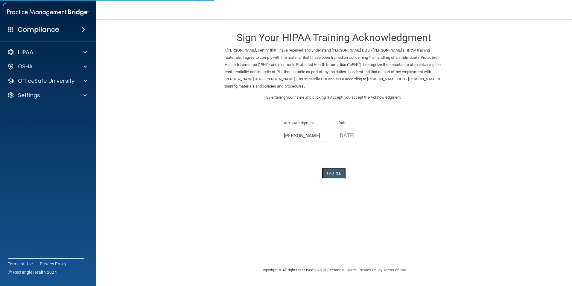
click at [326, 176] on button "I Agree" at bounding box center [334, 172] width 24 height 11
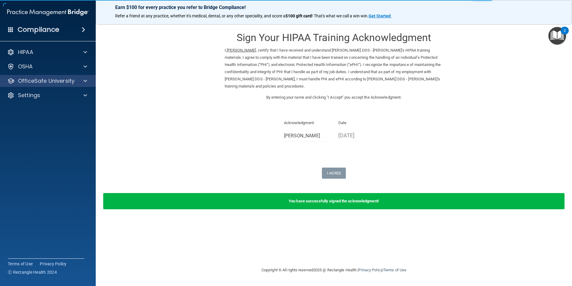
click at [63, 76] on div "OfficeSafe University" at bounding box center [48, 81] width 96 height 12
click at [72, 81] on p "OfficeSafe University" at bounding box center [46, 80] width 57 height 7
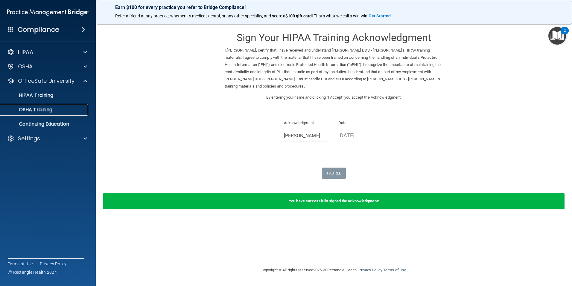
click at [68, 109] on div "OSHA Training" at bounding box center [45, 110] width 82 height 6
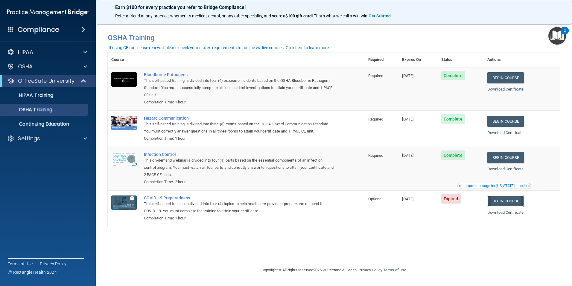
click at [510, 201] on link "Begin Course" at bounding box center [506, 200] width 37 height 11
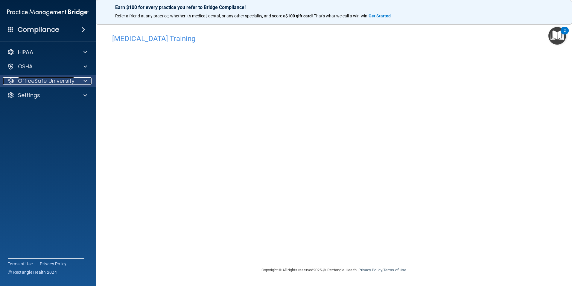
click at [84, 83] on span at bounding box center [86, 80] width 4 height 7
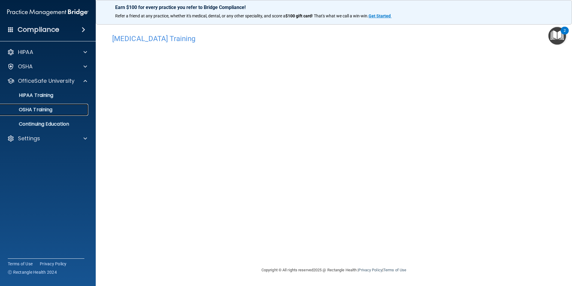
click at [65, 110] on div "OSHA Training" at bounding box center [45, 110] width 82 height 6
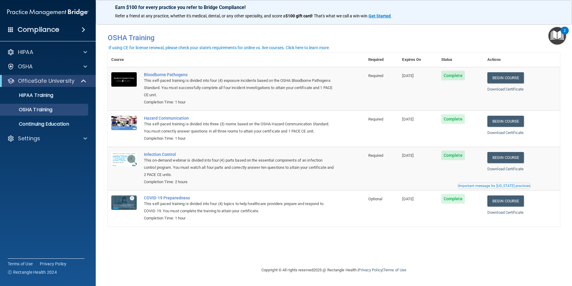
click at [560, 35] on img "Open Resource Center, 2 new notifications" at bounding box center [558, 36] width 18 height 18
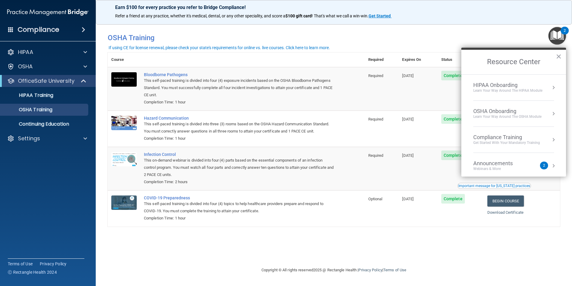
click at [413, 46] on div "You have a course that has expired or is incomplete. Please complete the course…" at bounding box center [334, 125] width 453 height 201
